Goal: Find specific page/section: Find specific page/section

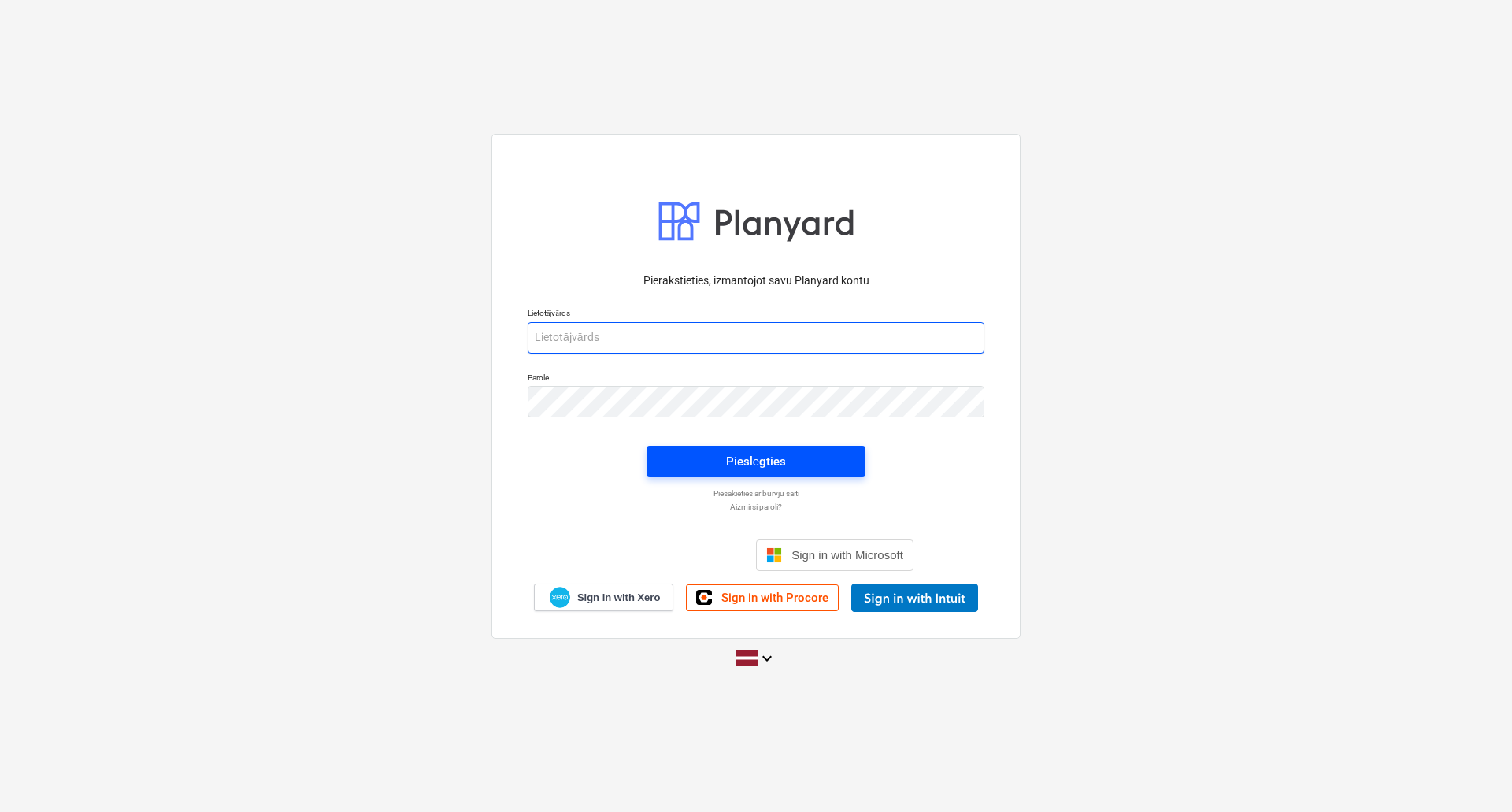
type input "[PERSON_NAME][EMAIL_ADDRESS][DOMAIN_NAME]"
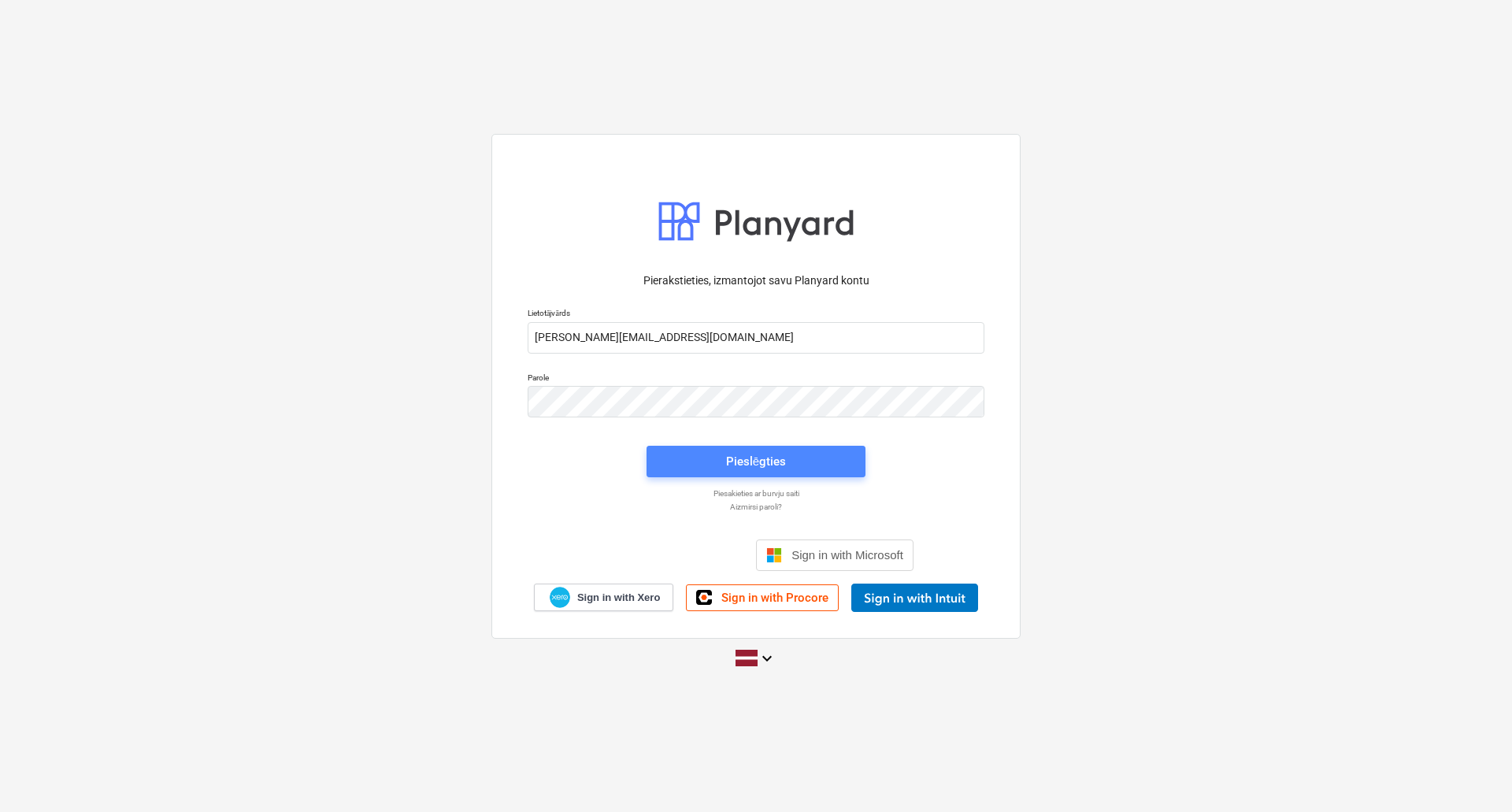
click at [779, 462] on div "Pieslēgties" at bounding box center [756, 462] width 59 height 21
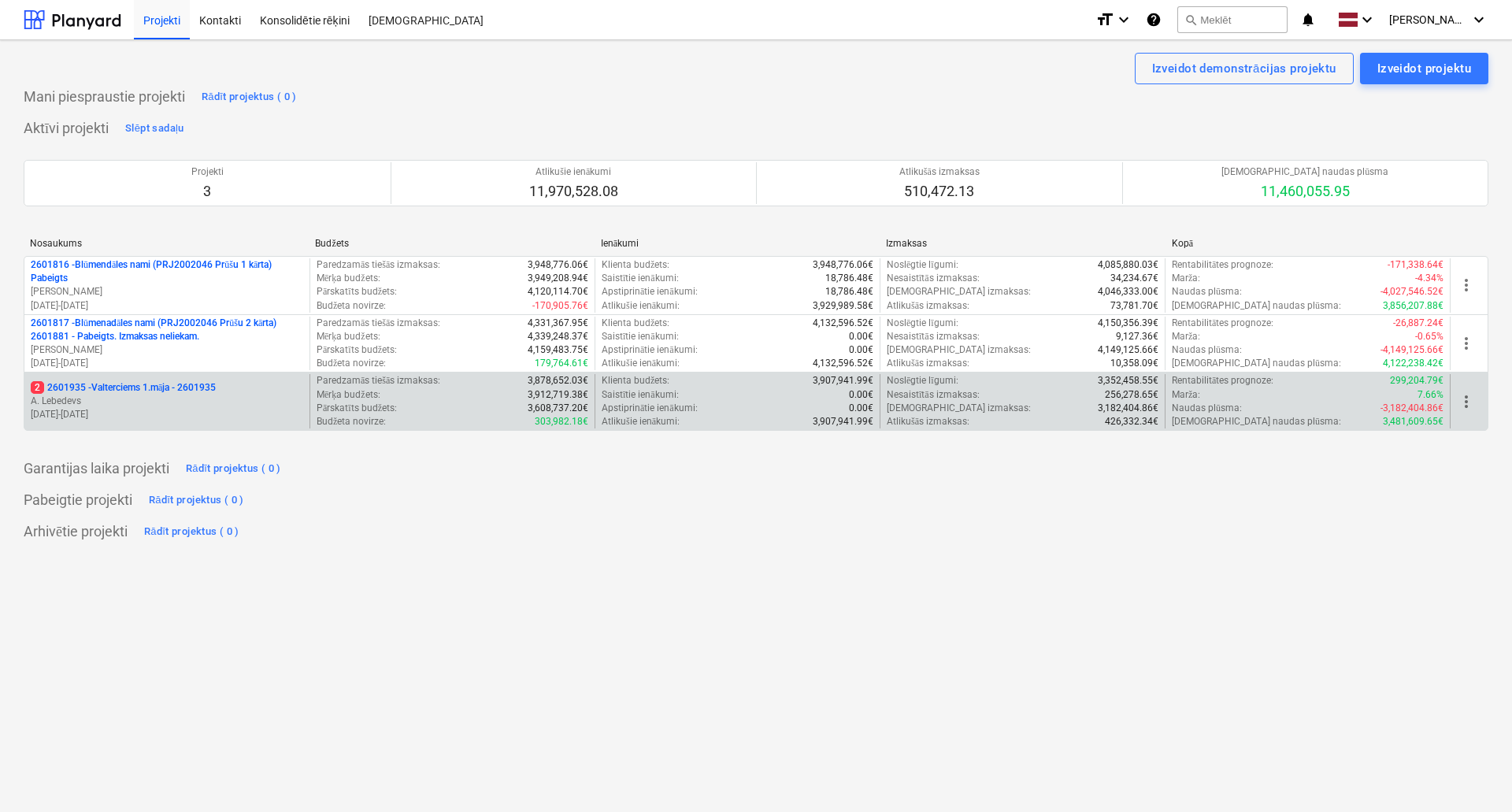
click at [157, 393] on p "2 2601935 - Valterciems 1.māja - 2601935" at bounding box center [123, 388] width 185 height 13
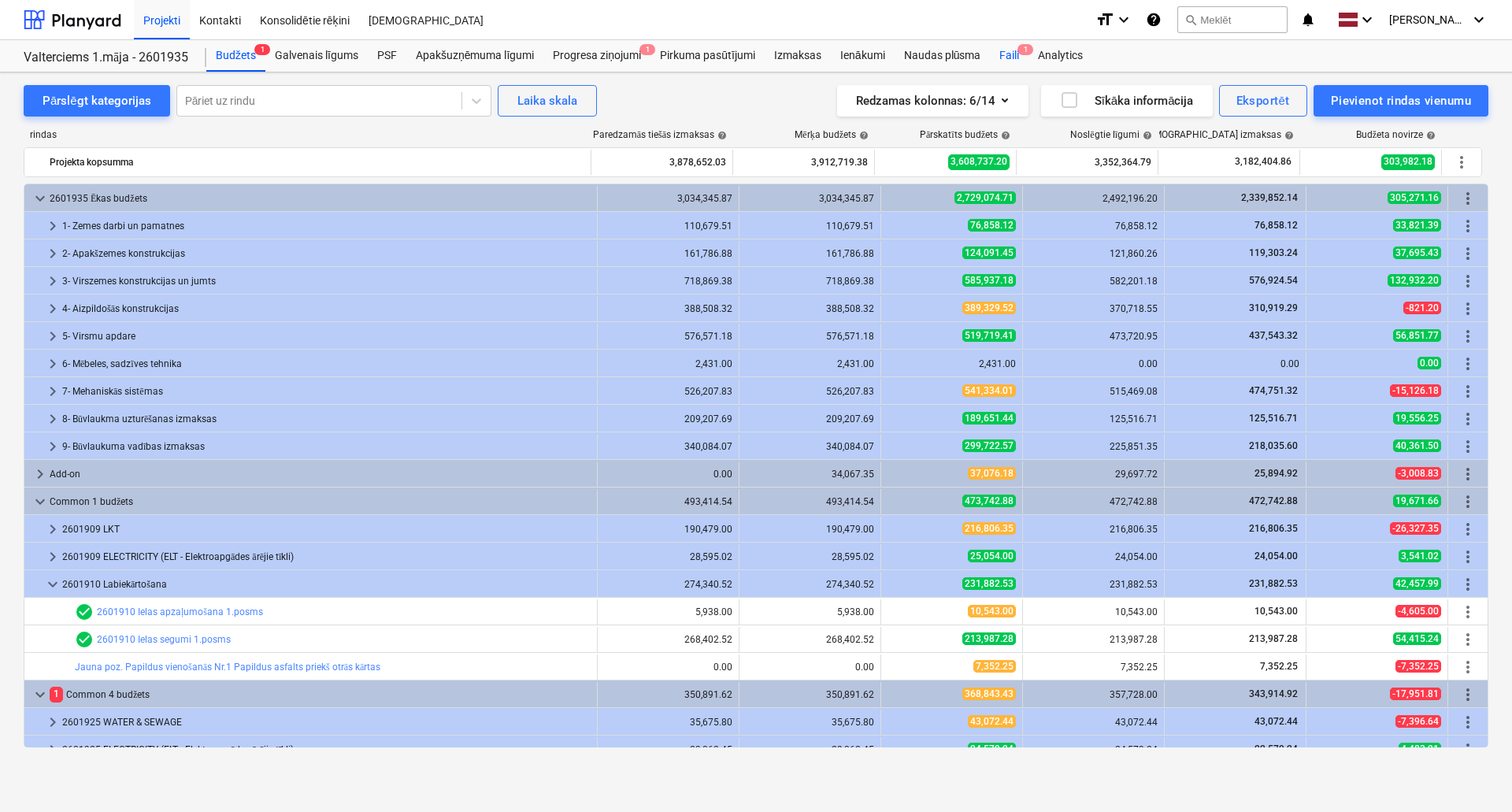
click at [996, 55] on div "Faili 1" at bounding box center [1009, 56] width 39 height 32
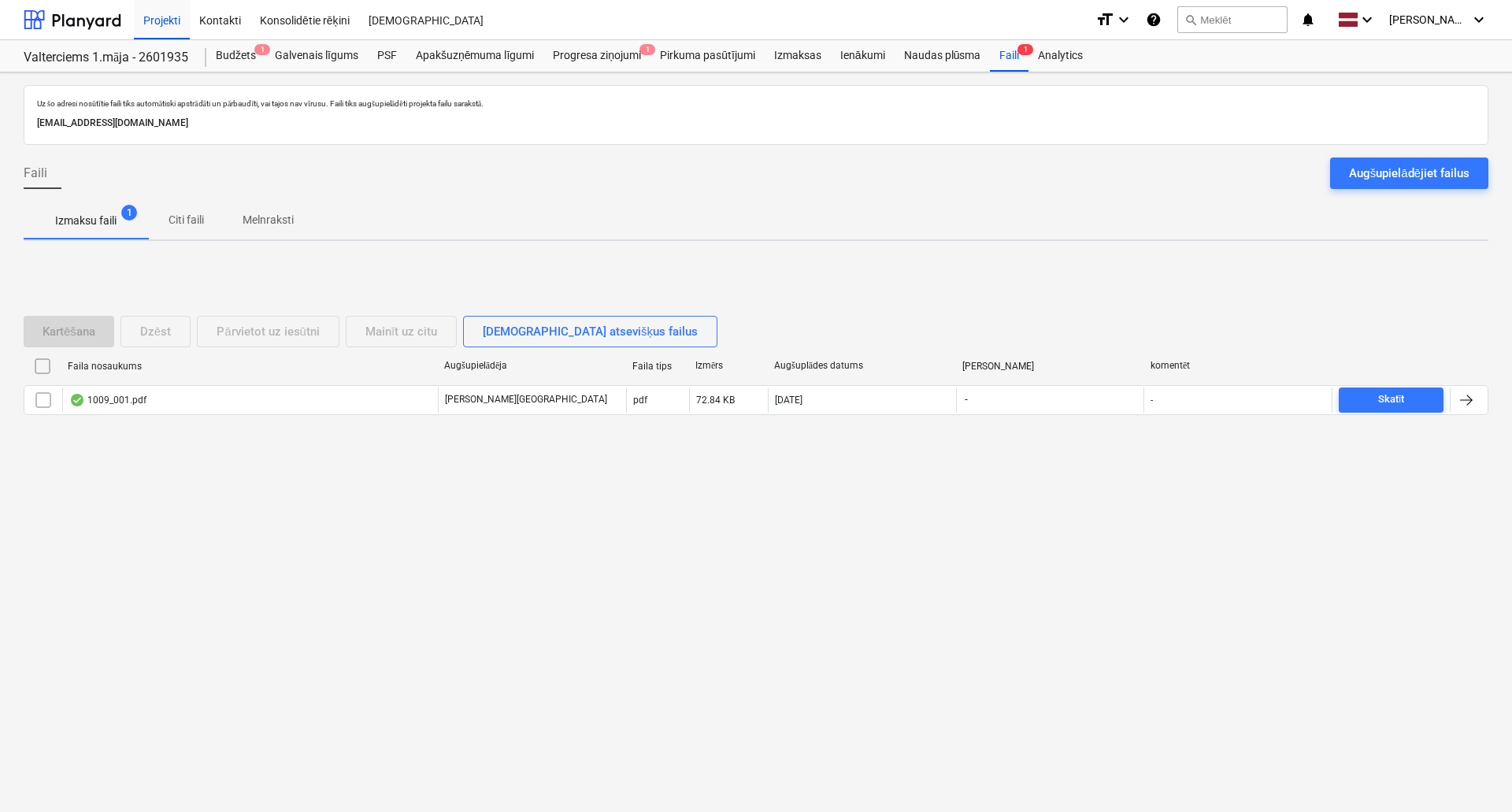
click at [178, 229] on span "Citi faili" at bounding box center [186, 220] width 75 height 26
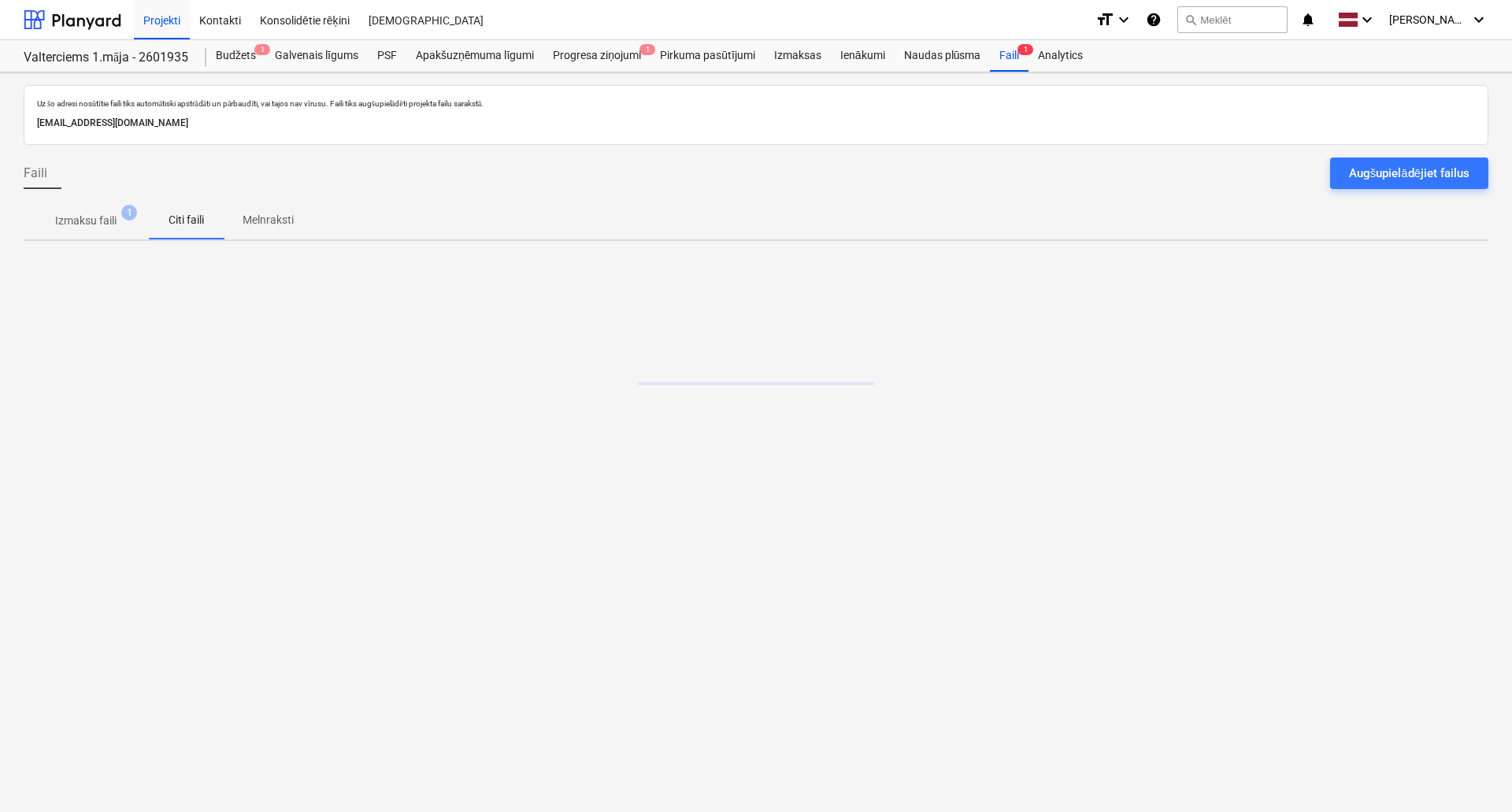
click at [118, 220] on span "Izmaksu faili 1" at bounding box center [86, 220] width 86 height 17
